Goal: Task Accomplishment & Management: Manage account settings

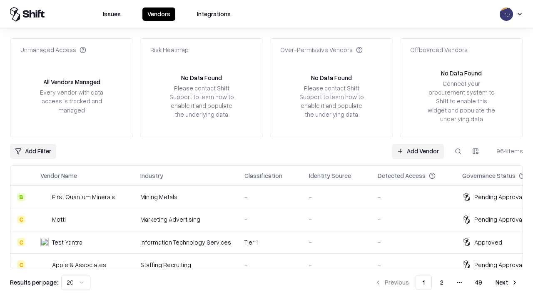
click at [417, 151] on link "Add Vendor" at bounding box center [418, 151] width 52 height 15
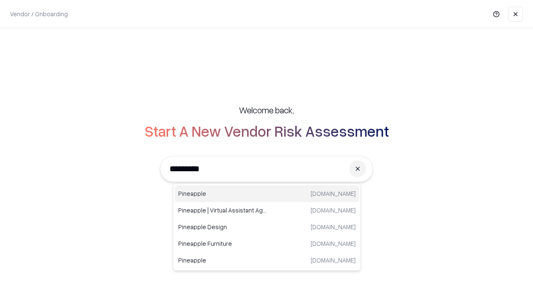
click at [267, 194] on div "Pineapple [DOMAIN_NAME]" at bounding box center [267, 193] width 184 height 17
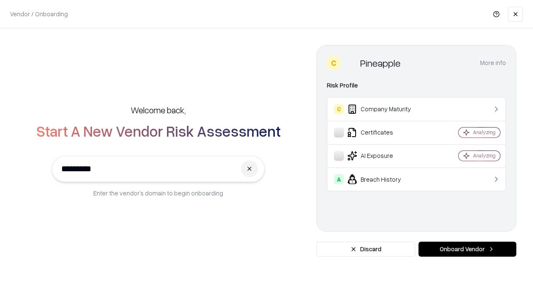
type input "*********"
click at [467, 249] on button "Onboard Vendor" at bounding box center [467, 248] width 98 height 15
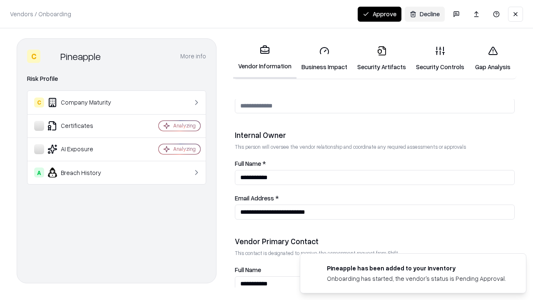
scroll to position [431, 0]
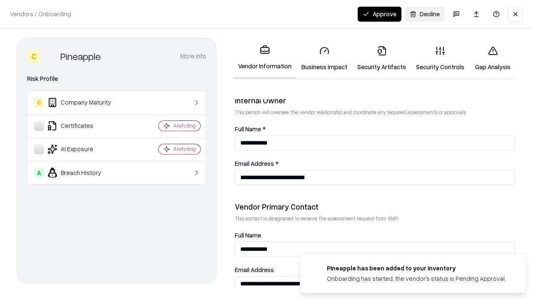
click at [324, 58] on link "Business Impact" at bounding box center [324, 58] width 56 height 39
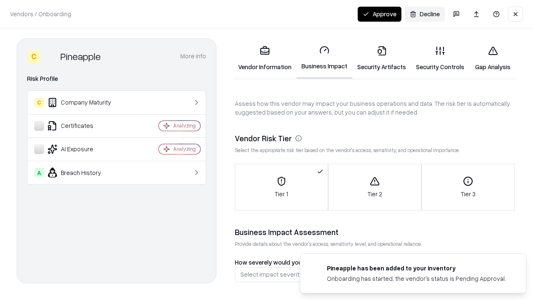
click at [381, 58] on link "Security Artifacts" at bounding box center [381, 58] width 59 height 39
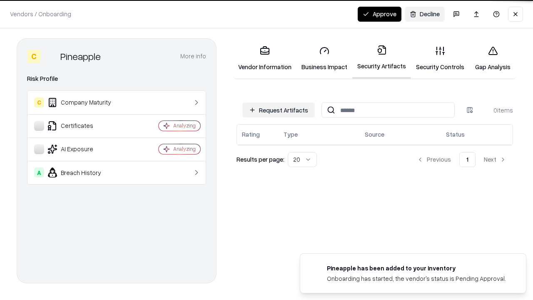
click at [278, 109] on button "Request Artifacts" at bounding box center [278, 109] width 72 height 15
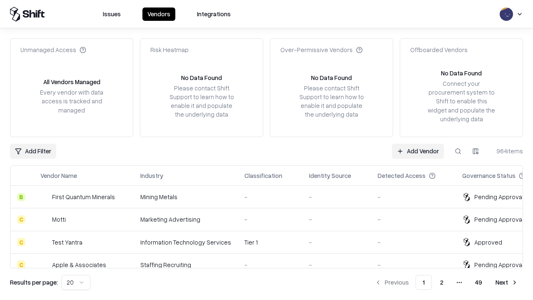
click at [417, 151] on link "Add Vendor" at bounding box center [418, 151] width 52 height 15
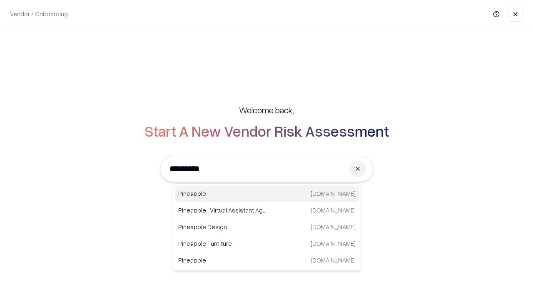
click at [267, 194] on div "Pineapple [DOMAIN_NAME]" at bounding box center [267, 193] width 184 height 17
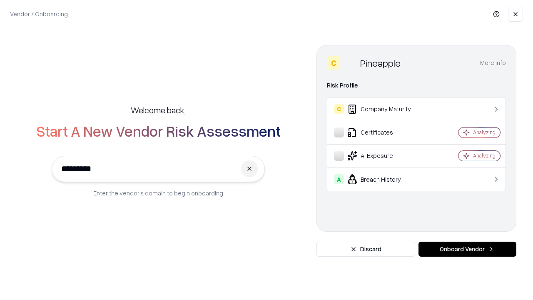
type input "*********"
click at [467, 249] on button "Onboard Vendor" at bounding box center [467, 248] width 98 height 15
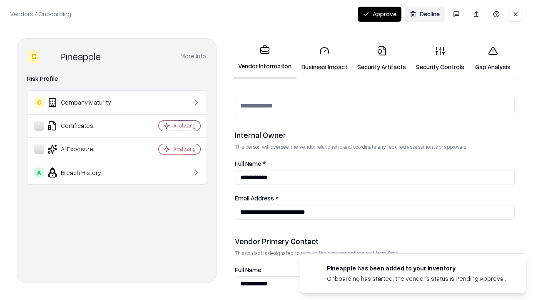
scroll to position [431, 0]
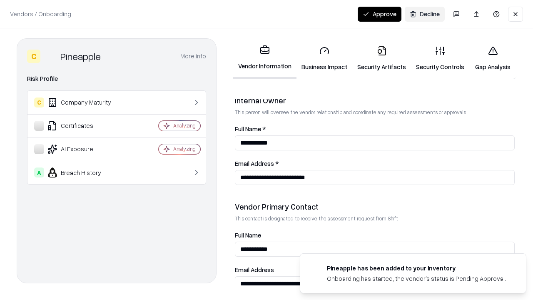
click at [379, 14] on button "Approve" at bounding box center [379, 14] width 44 height 15
